Goal: Navigation & Orientation: Find specific page/section

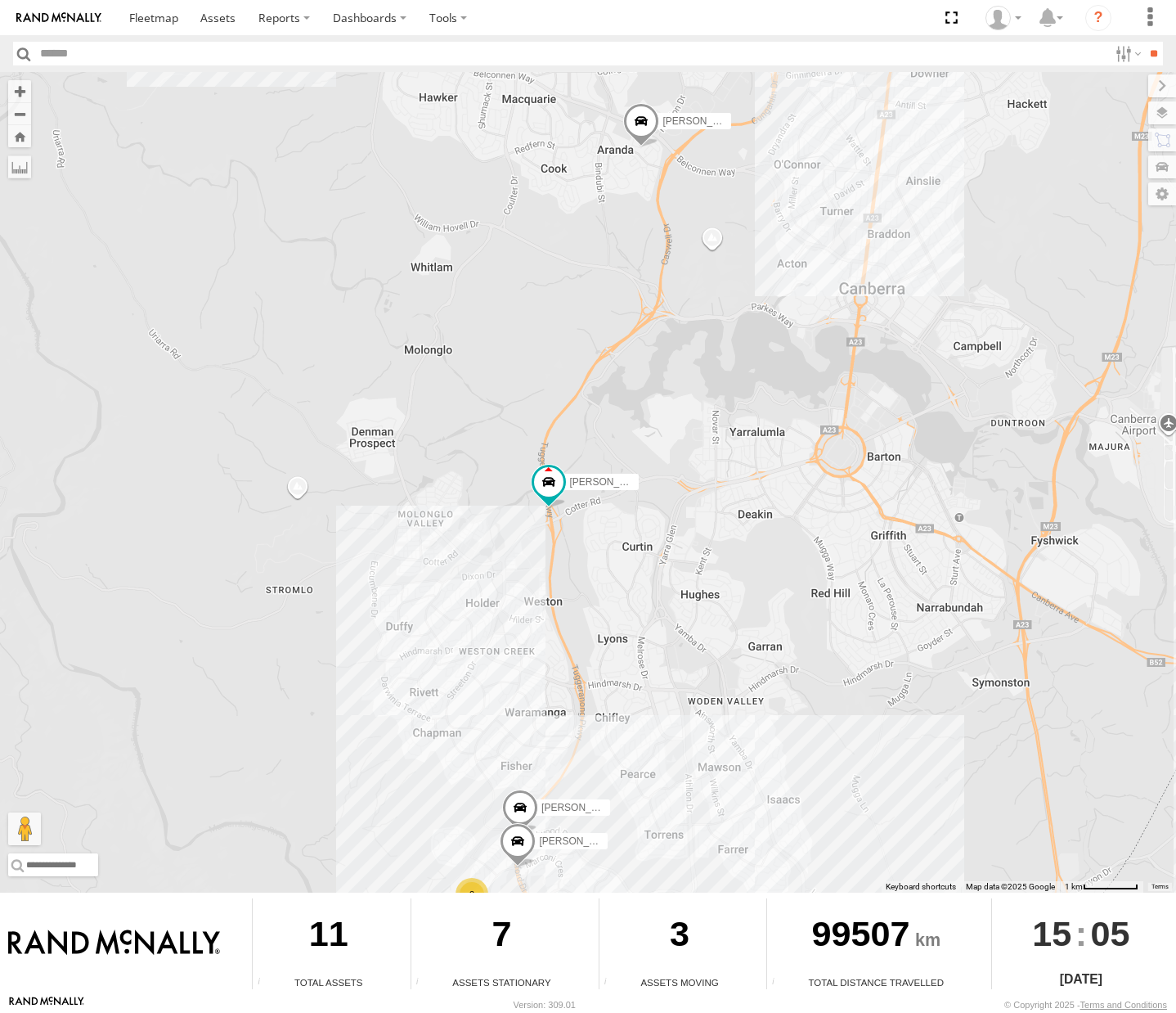
drag, startPoint x: 466, startPoint y: 365, endPoint x: 762, endPoint y: 439, distance: 305.1
click at [761, 439] on div "Michael Daniel Peter Kyle Chris Jamie Tom 2 Stan Andrew" at bounding box center [588, 482] width 1176 height 821
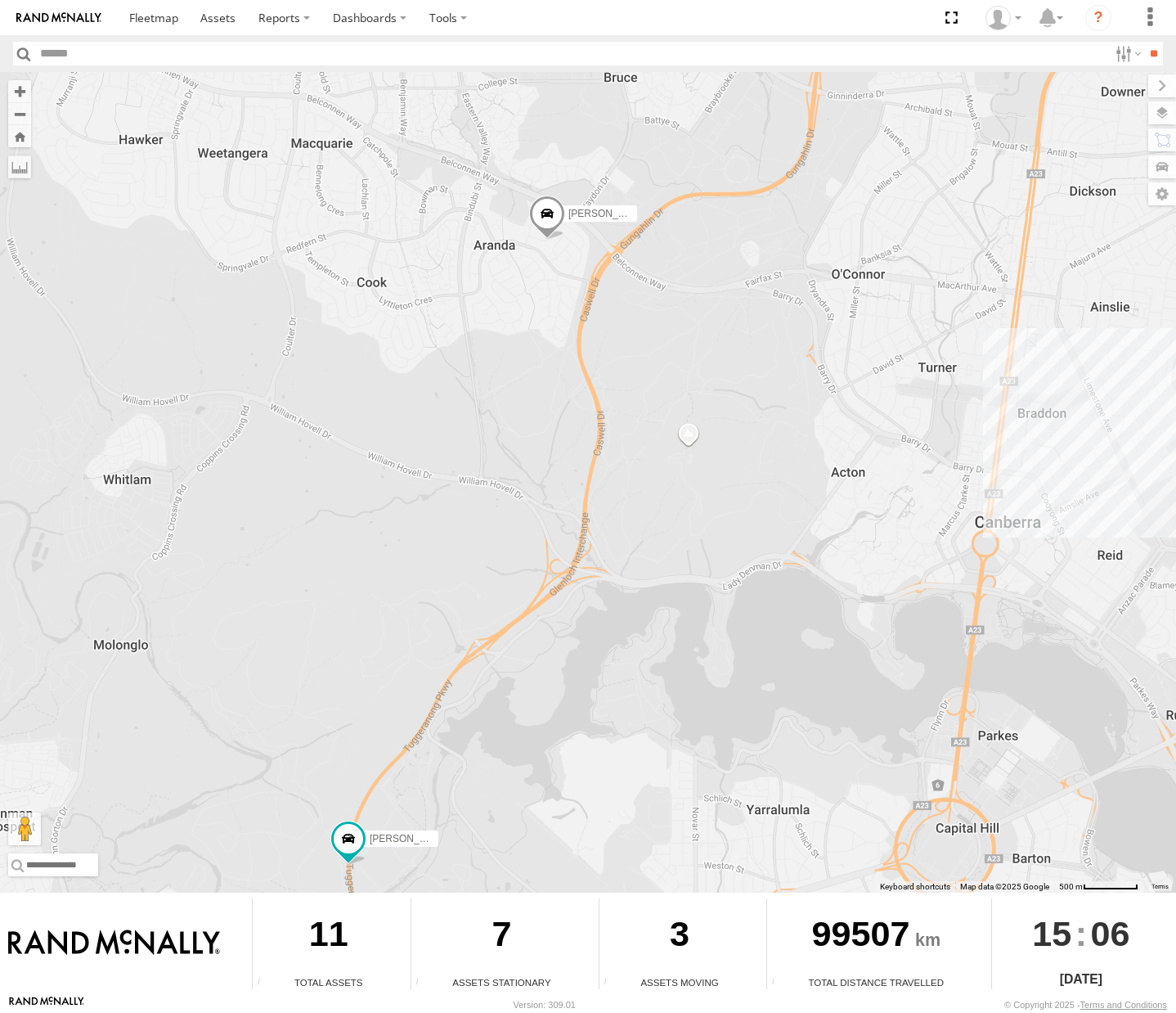
drag, startPoint x: 648, startPoint y: 229, endPoint x: 565, endPoint y: 333, distance: 133.1
click at [565, 333] on div "Michael Daniel Peter Kyle Chris Jamie Tom" at bounding box center [588, 482] width 1176 height 821
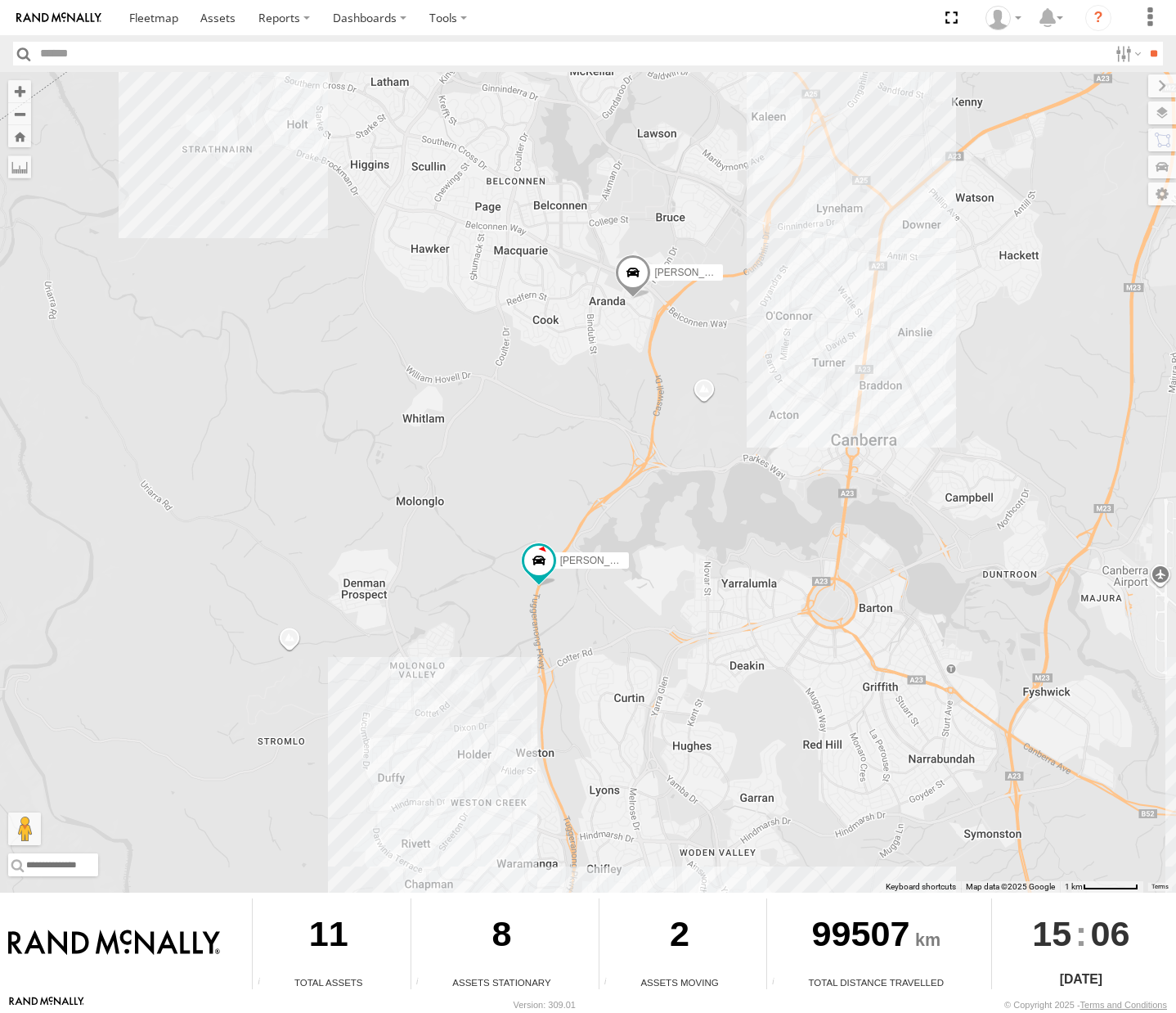
drag, startPoint x: 618, startPoint y: 354, endPoint x: 737, endPoint y: 447, distance: 151.0
click at [737, 447] on div "Michael Daniel Peter Kyle Chris Jamie Tom" at bounding box center [588, 482] width 1176 height 821
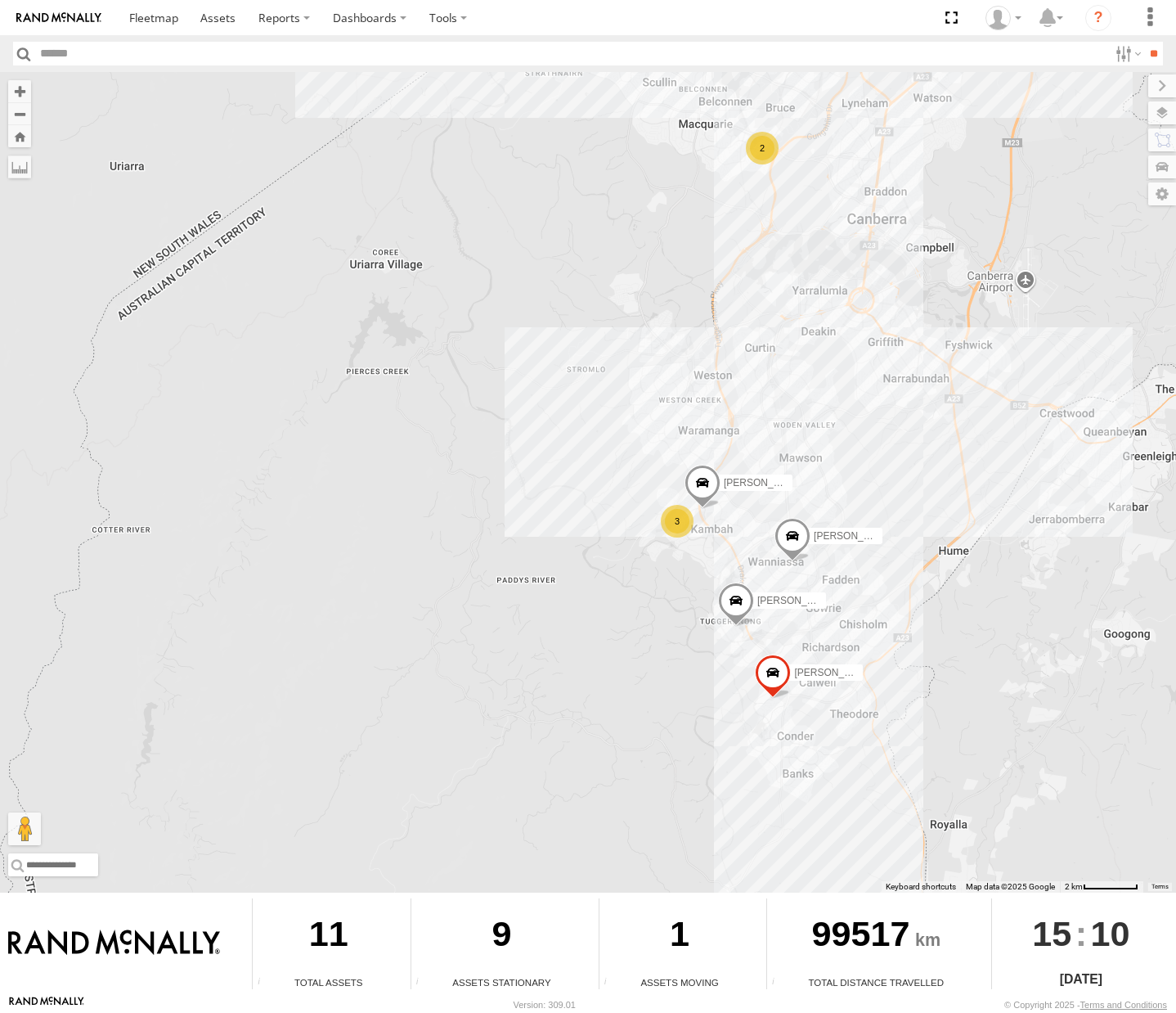
drag, startPoint x: 502, startPoint y: 430, endPoint x: 833, endPoint y: 392, distance: 333.2
click at [833, 392] on div "Michael Daniel Peter Chris Jamie 3 Stan 2" at bounding box center [588, 482] width 1176 height 821
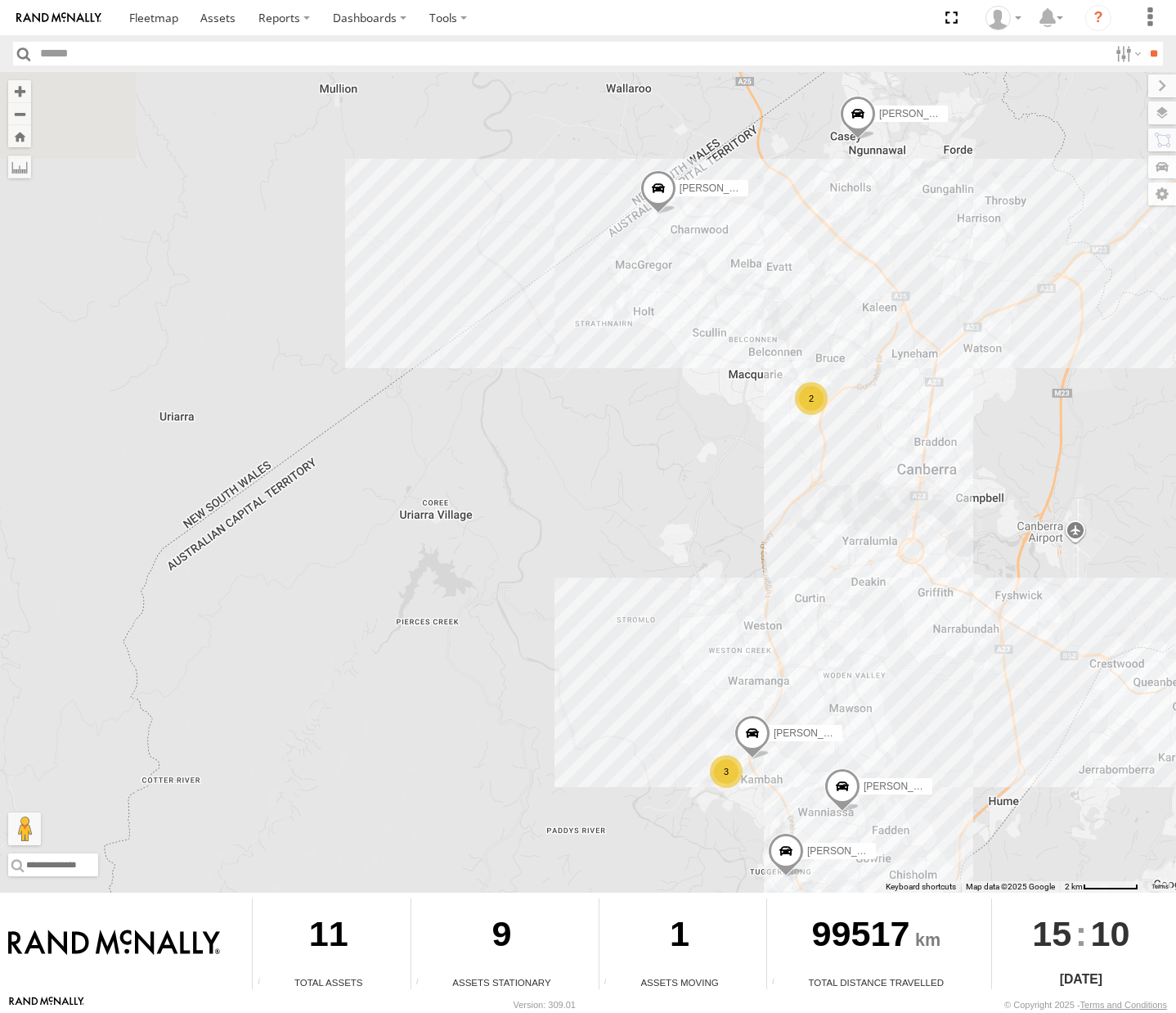
drag, startPoint x: 834, startPoint y: 305, endPoint x: 874, endPoint y: 579, distance: 276.9
click at [887, 577] on div "Michael Daniel Peter Chris Jamie 3 Stan 2" at bounding box center [588, 482] width 1176 height 821
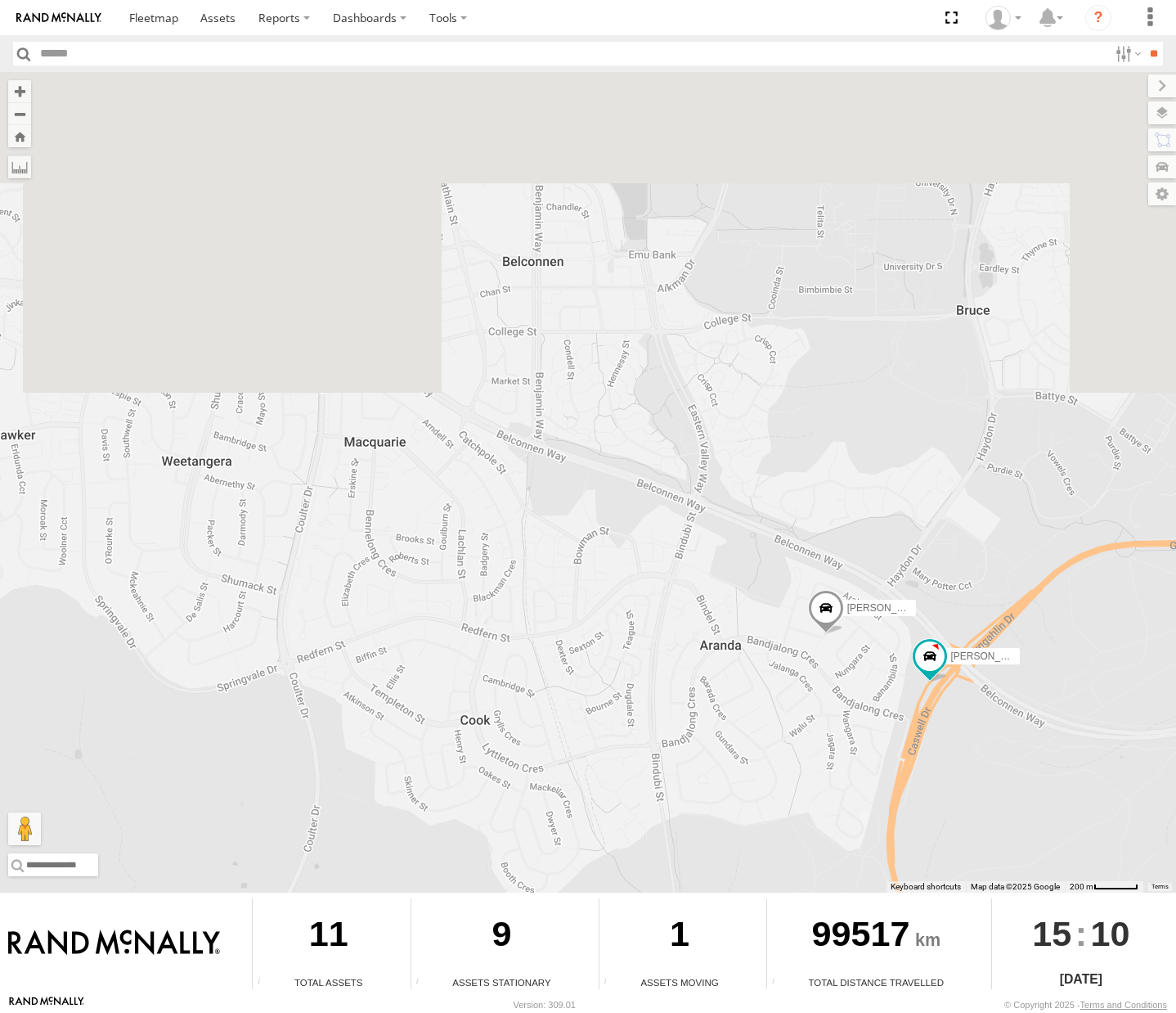
drag, startPoint x: 898, startPoint y: 279, endPoint x: 938, endPoint y: 795, distance: 517.5
click at [940, 799] on div "Michael Daniel Peter Chris Jamie Stan Kyle Tom" at bounding box center [588, 482] width 1176 height 821
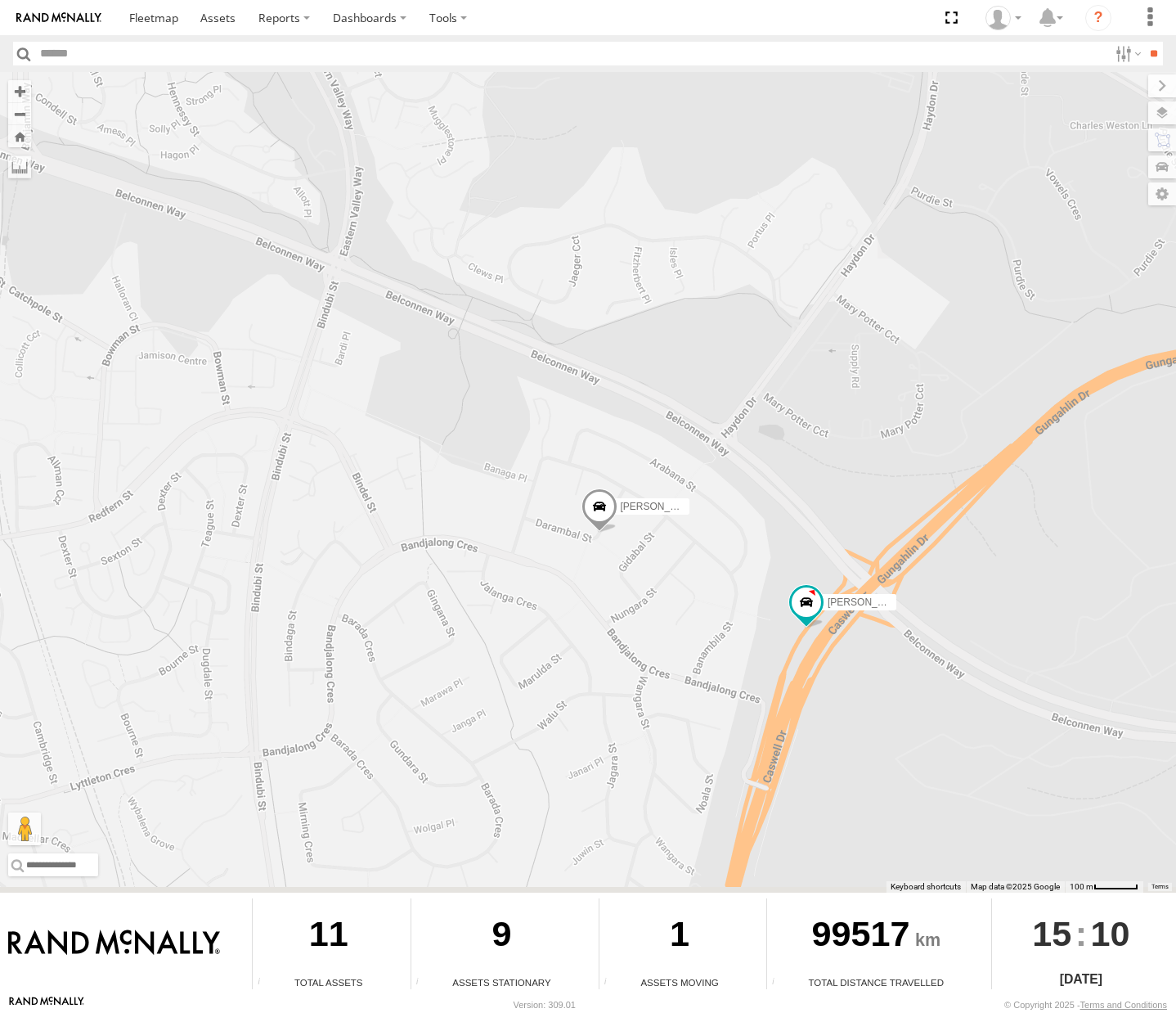
drag, startPoint x: 837, startPoint y: 499, endPoint x: 774, endPoint y: 344, distance: 167.3
click at [774, 344] on div "Michael Daniel Peter Chris Jamie Stan Kyle Tom" at bounding box center [588, 482] width 1176 height 821
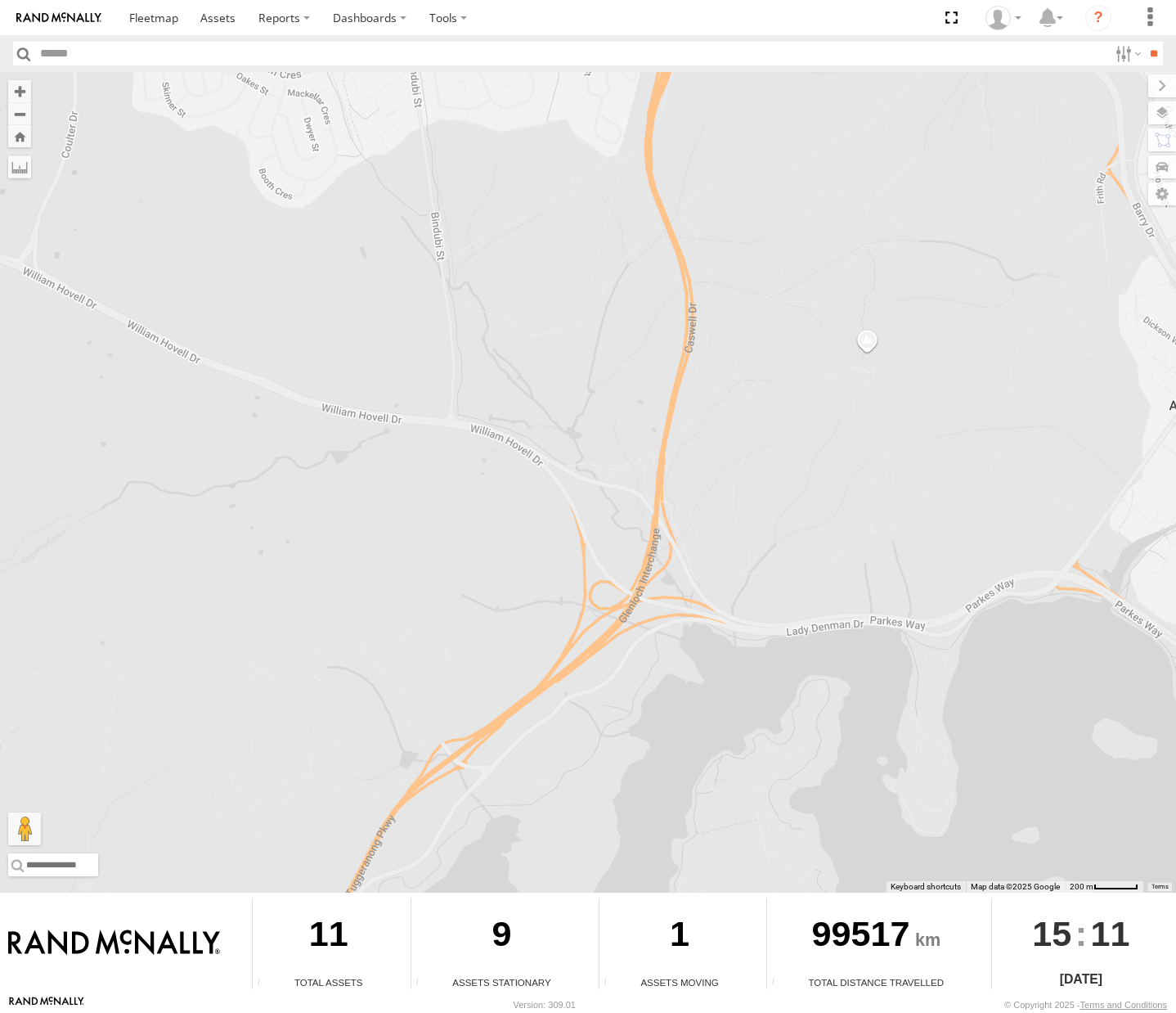
drag, startPoint x: 730, startPoint y: 413, endPoint x: 761, endPoint y: 781, distance: 369.3
click at [761, 781] on div "[PERSON_NAME] [PERSON_NAME] [PERSON_NAME] [PERSON_NAME]" at bounding box center [588, 482] width 1176 height 821
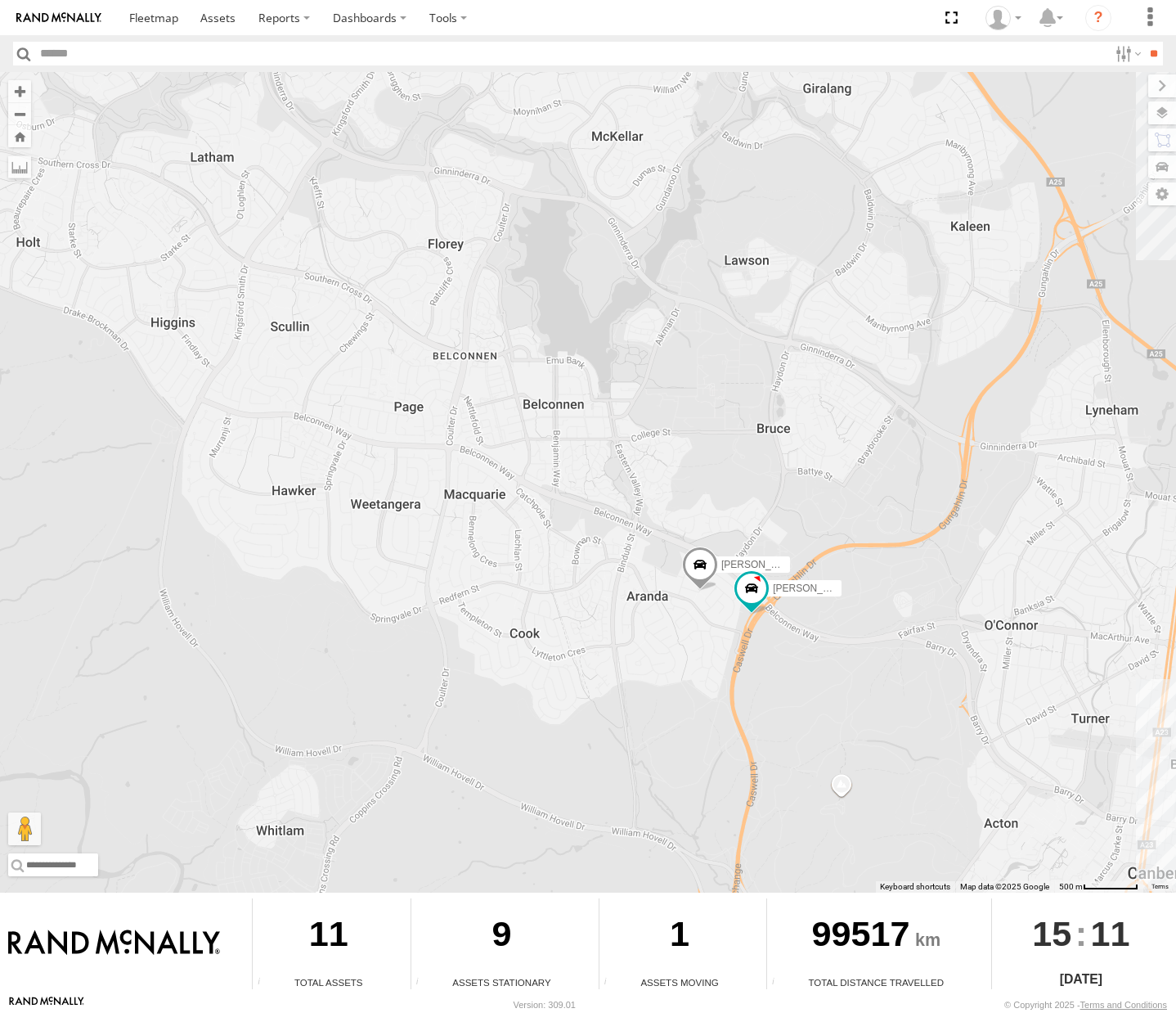
drag, startPoint x: 774, startPoint y: 564, endPoint x: 771, endPoint y: 705, distance: 141.0
click at [771, 705] on div "Michael Daniel Peter Chris Jamie Kyle Tom" at bounding box center [588, 482] width 1176 height 821
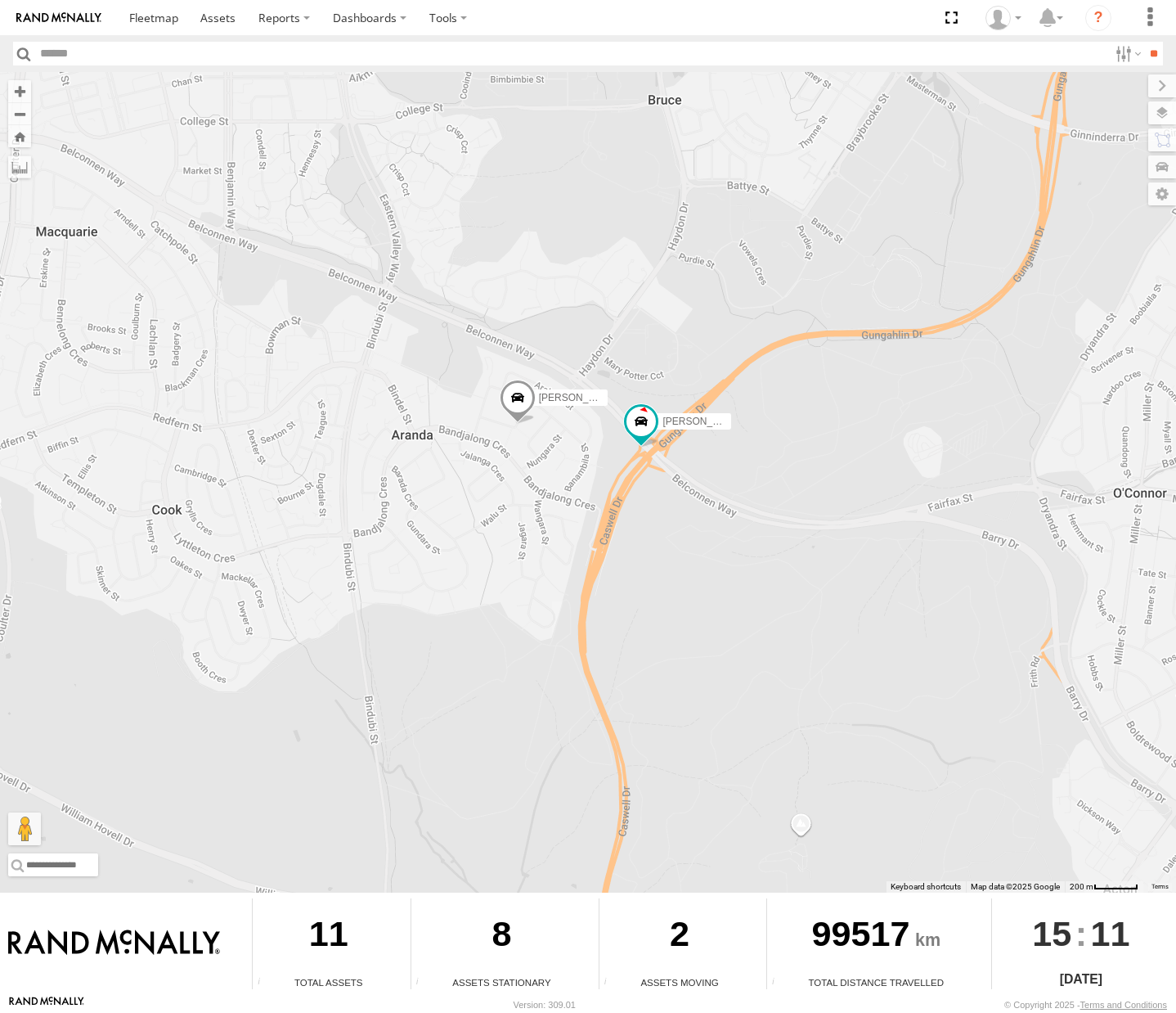
drag, startPoint x: 409, startPoint y: 417, endPoint x: 685, endPoint y: 587, distance: 324.2
click at [685, 587] on div "[PERSON_NAME] [PERSON_NAME] [PERSON_NAME] [PERSON_NAME] [PERSON_NAME]" at bounding box center [588, 482] width 1176 height 821
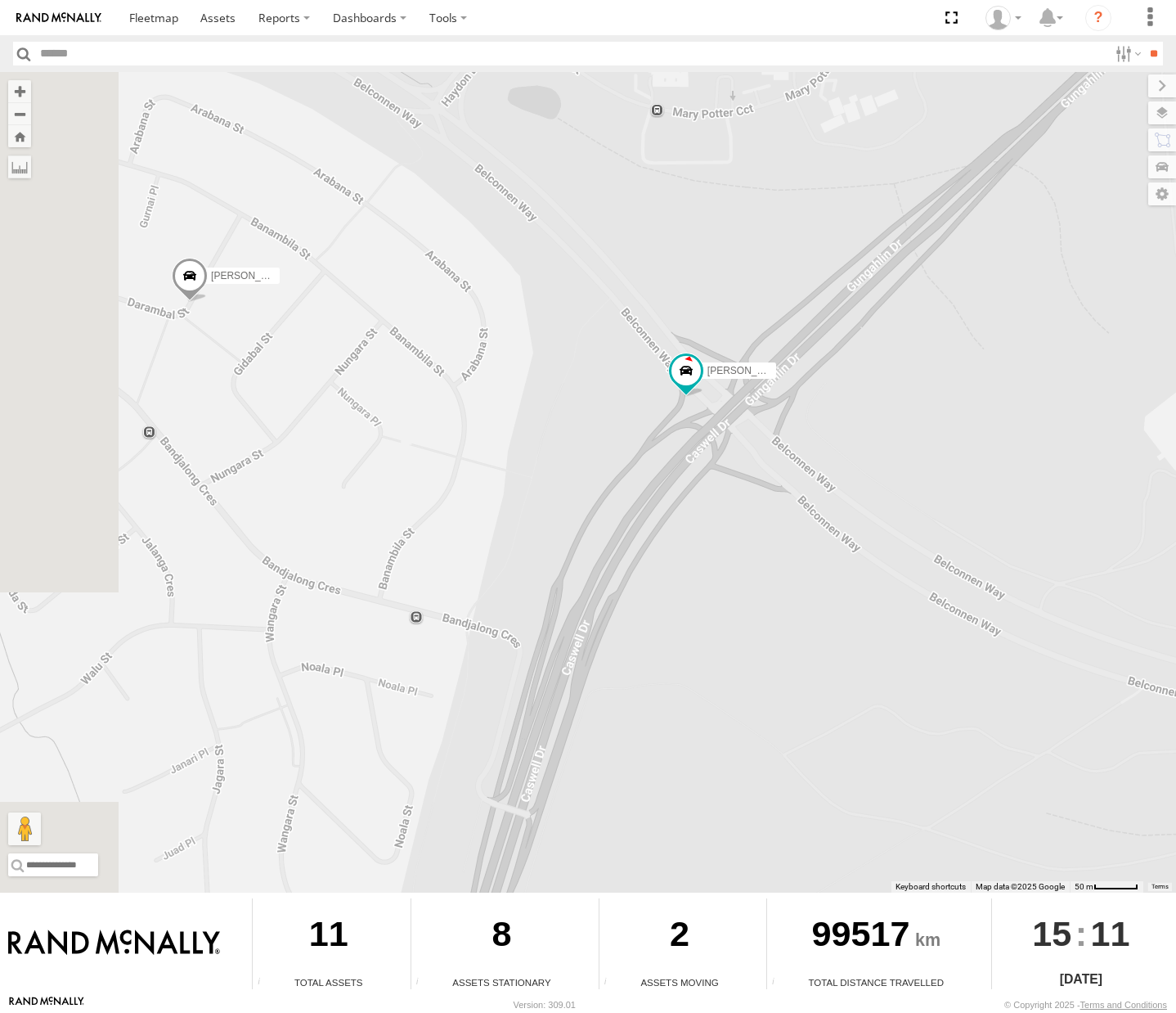
drag, startPoint x: 610, startPoint y: 450, endPoint x: 879, endPoint y: 736, distance: 392.6
click at [879, 736] on div "[PERSON_NAME] [PERSON_NAME] [PERSON_NAME] [PERSON_NAME] [PERSON_NAME]" at bounding box center [588, 482] width 1176 height 821
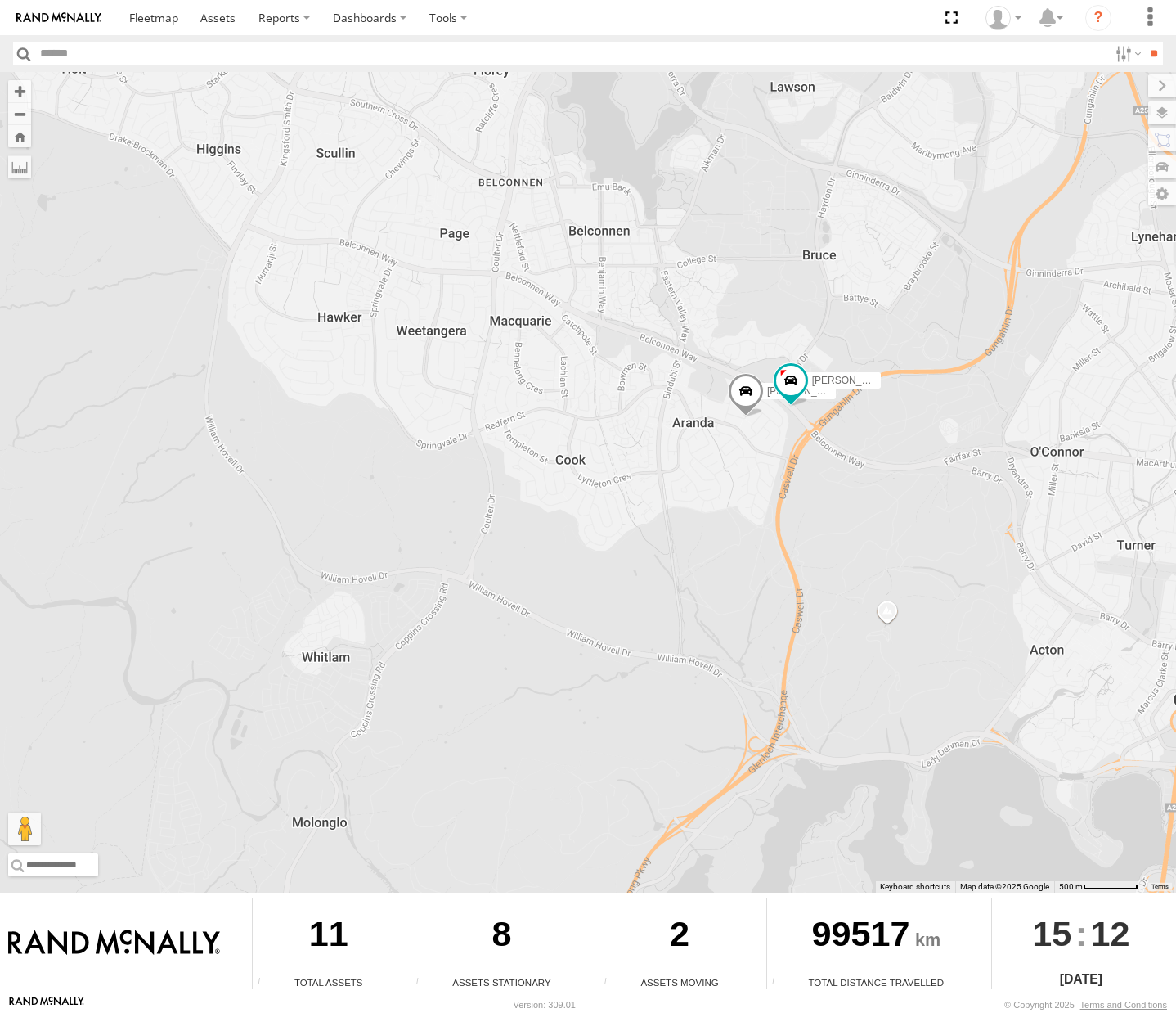
drag, startPoint x: 577, startPoint y: 356, endPoint x: 862, endPoint y: 689, distance: 438.3
click at [862, 689] on div "[PERSON_NAME] [PERSON_NAME] [PERSON_NAME] [PERSON_NAME] [PERSON_NAME]" at bounding box center [588, 482] width 1176 height 821
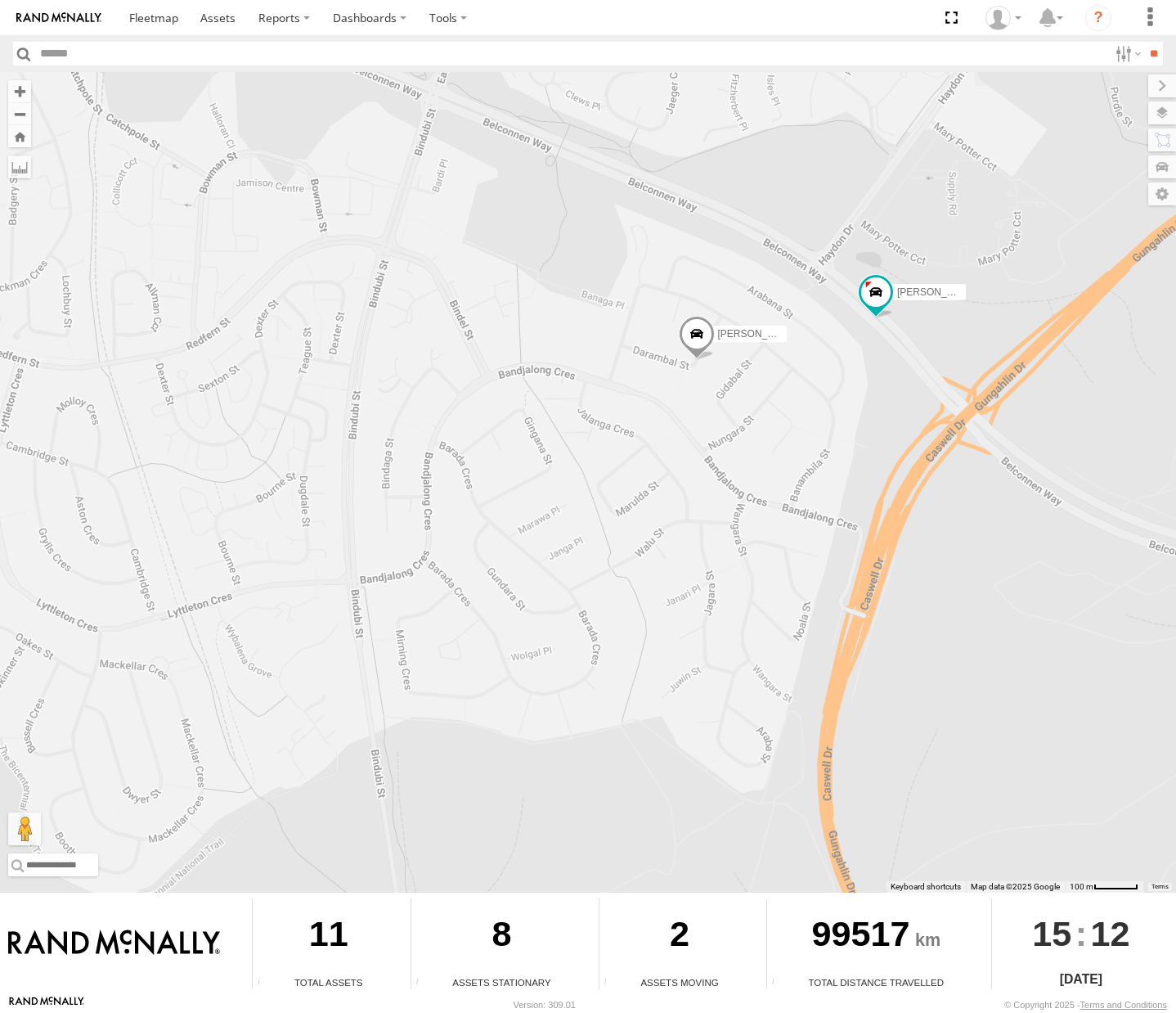
drag, startPoint x: 821, startPoint y: 654, endPoint x: 963, endPoint y: 871, distance: 259.3
click at [963, 871] on div "[PERSON_NAME] [PERSON_NAME] [PERSON_NAME] [PERSON_NAME] [PERSON_NAME]" at bounding box center [588, 482] width 1176 height 821
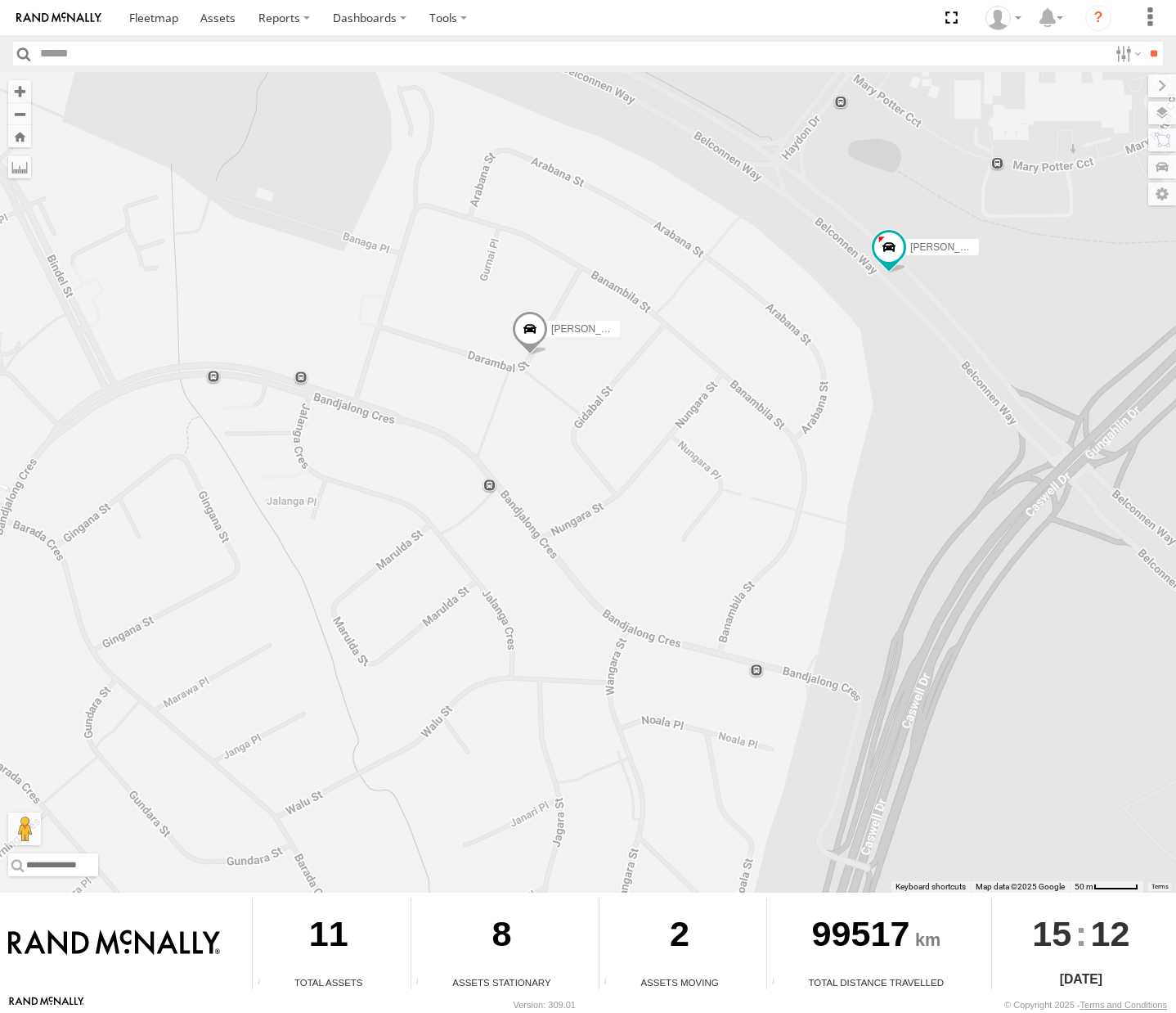
drag, startPoint x: 889, startPoint y: 380, endPoint x: 1029, endPoint y: 739, distance: 385.3
click at [1029, 739] on div "[PERSON_NAME] [PERSON_NAME] [PERSON_NAME] [PERSON_NAME] [PERSON_NAME]" at bounding box center [588, 482] width 1176 height 821
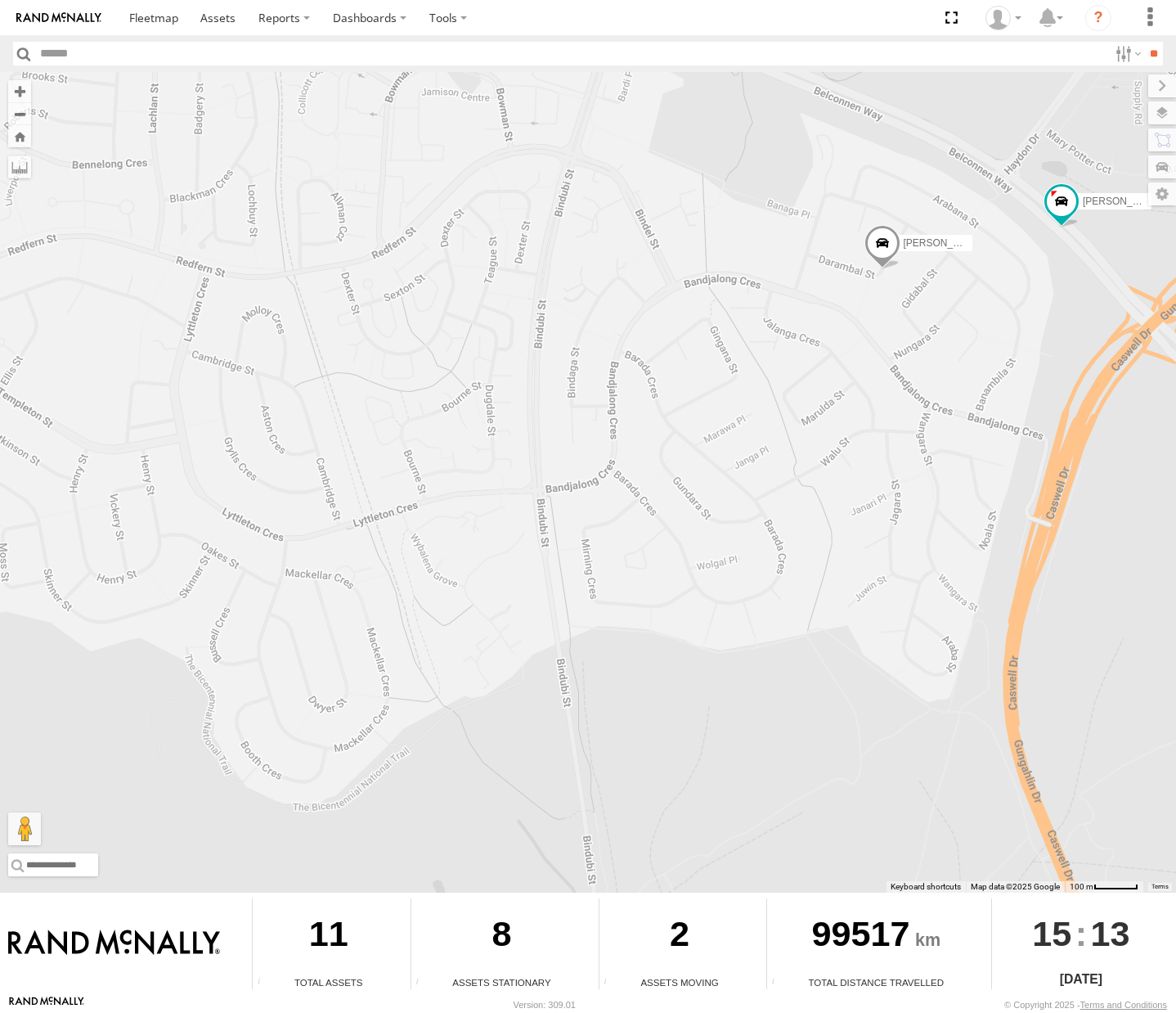
drag, startPoint x: 772, startPoint y: 556, endPoint x: 804, endPoint y: 424, distance: 135.8
click at [804, 424] on div "Michael Daniel Peter Chris Jamie Stan Kyle Tom" at bounding box center [588, 482] width 1176 height 821
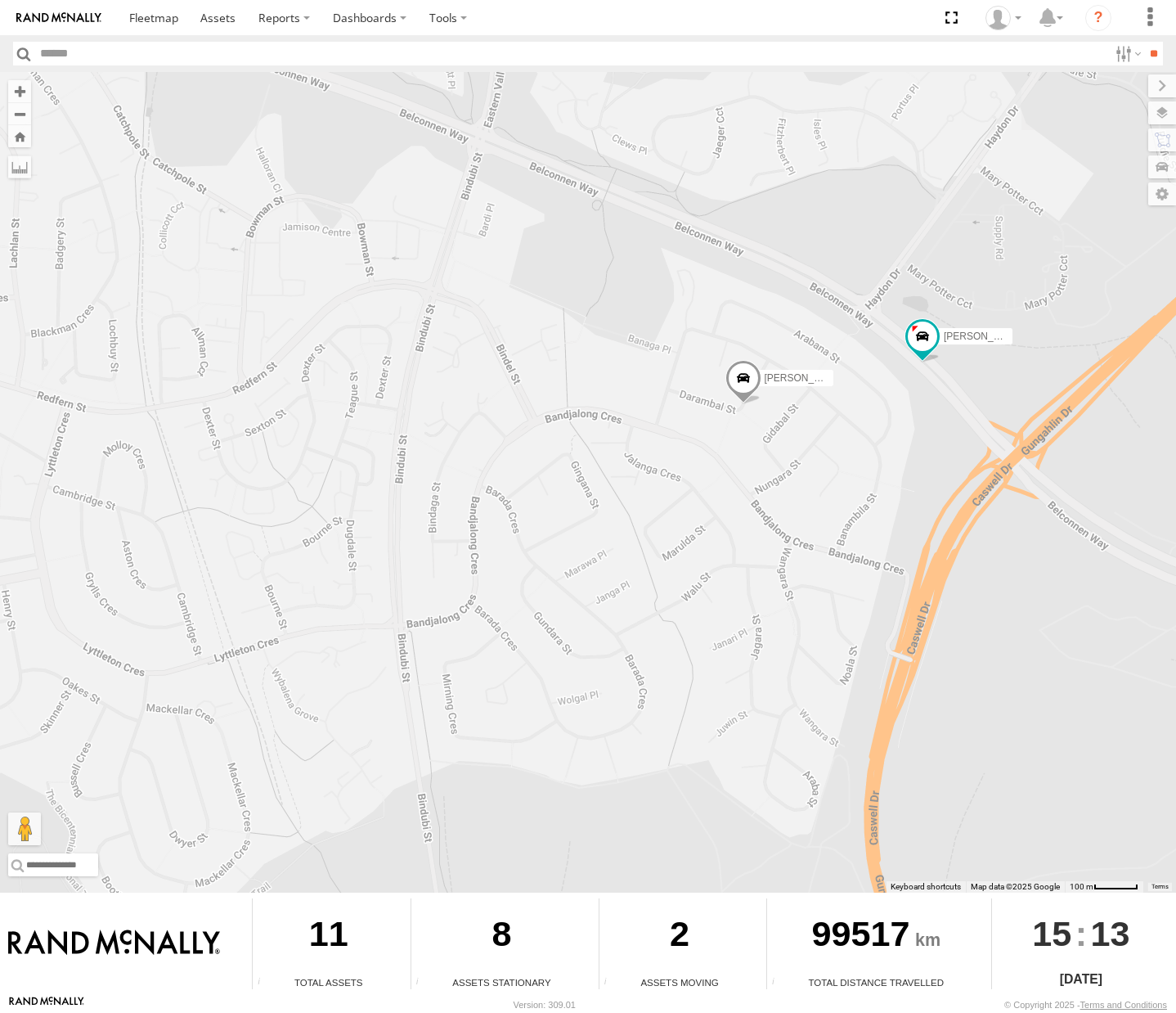
drag, startPoint x: 976, startPoint y: 512, endPoint x: 861, endPoint y: 555, distance: 122.8
click at [861, 555] on div "Michael Daniel Peter Chris Jamie Stan Kyle Tom" at bounding box center [588, 482] width 1176 height 821
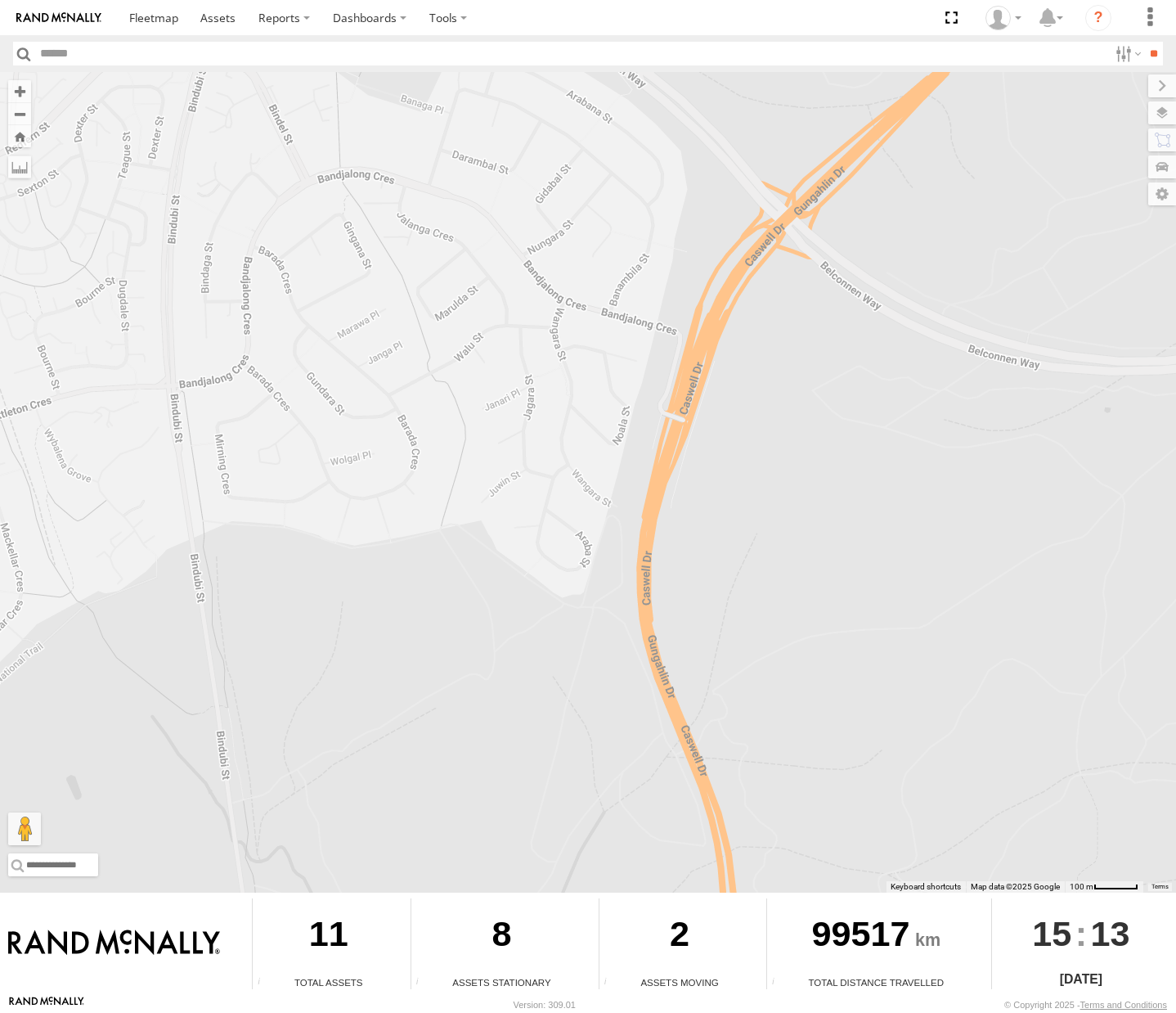
drag, startPoint x: 622, startPoint y: 315, endPoint x: 1421, endPoint y: 613, distance: 852.8
click at [1175, 613] on html at bounding box center [588, 506] width 1176 height 1013
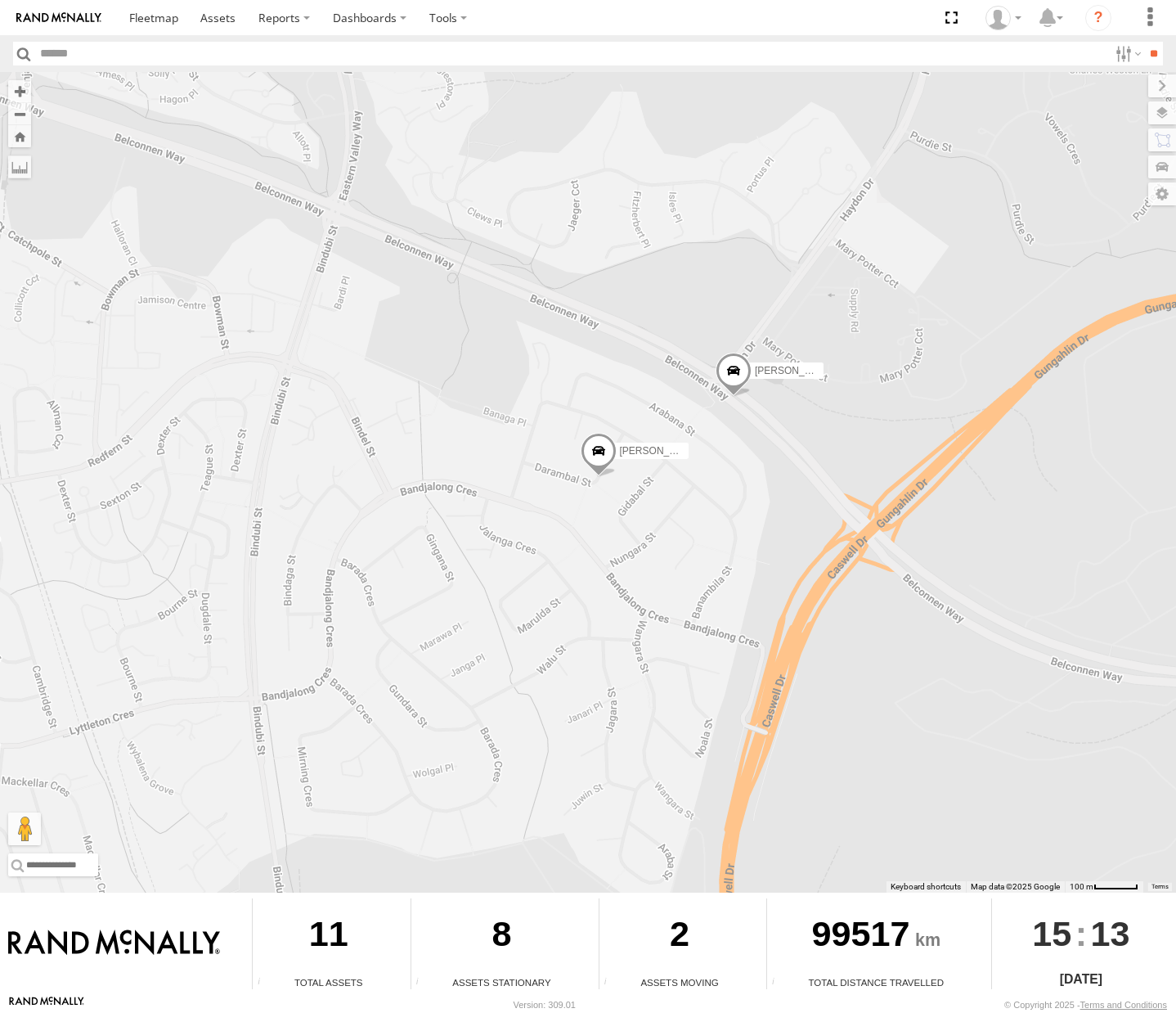
drag, startPoint x: 942, startPoint y: 393, endPoint x: 989, endPoint y: 678, distance: 288.8
click at [989, 678] on div "Michael Daniel Peter Chris Jamie Stan Kyle Tom" at bounding box center [588, 482] width 1176 height 821
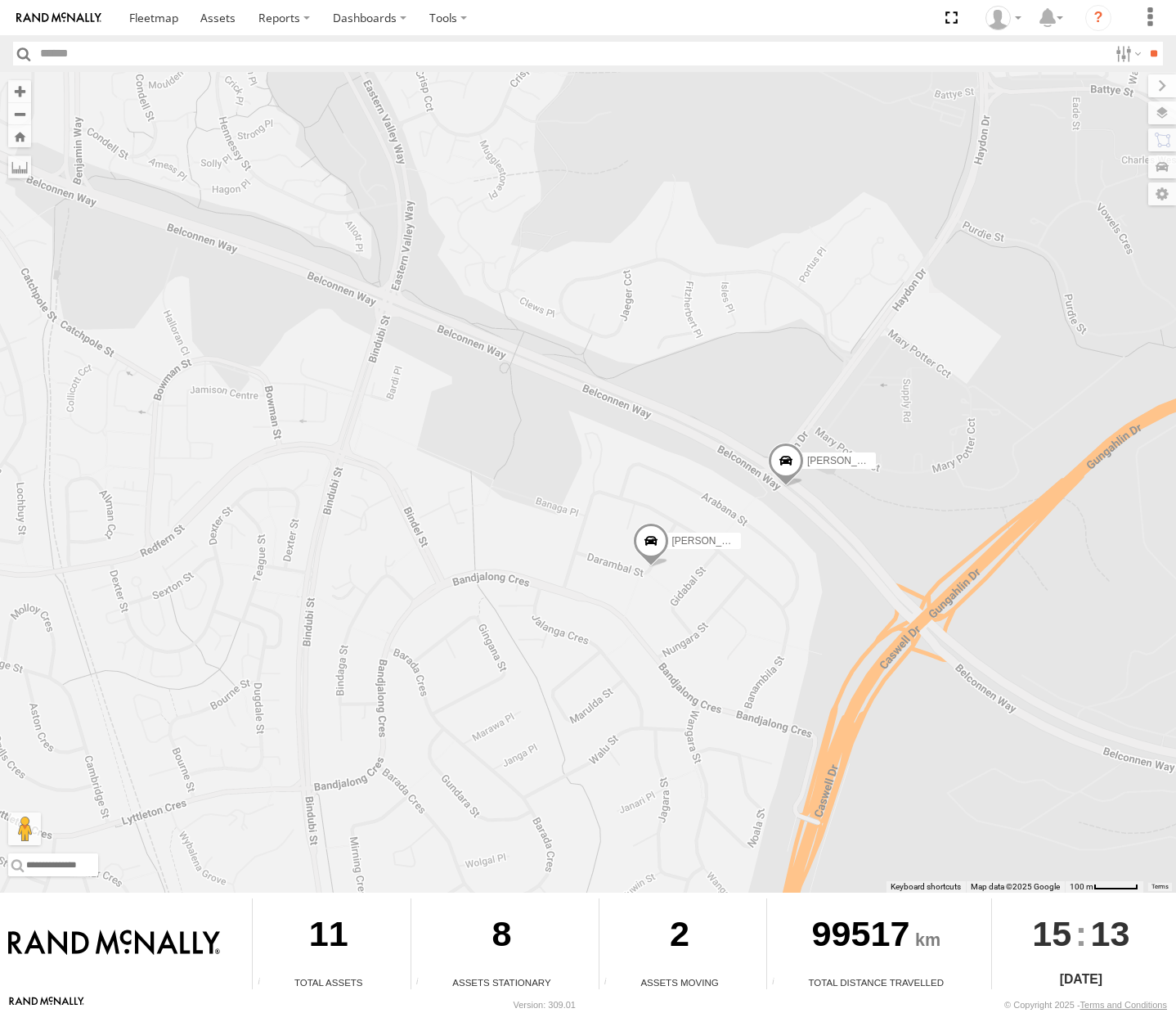
drag, startPoint x: 816, startPoint y: 569, endPoint x: 821, endPoint y: 586, distance: 17.7
click at [821, 586] on div "Michael Daniel Peter Chris Jamie Stan Kyle Tom" at bounding box center [588, 482] width 1176 height 821
